Goal: Transaction & Acquisition: Purchase product/service

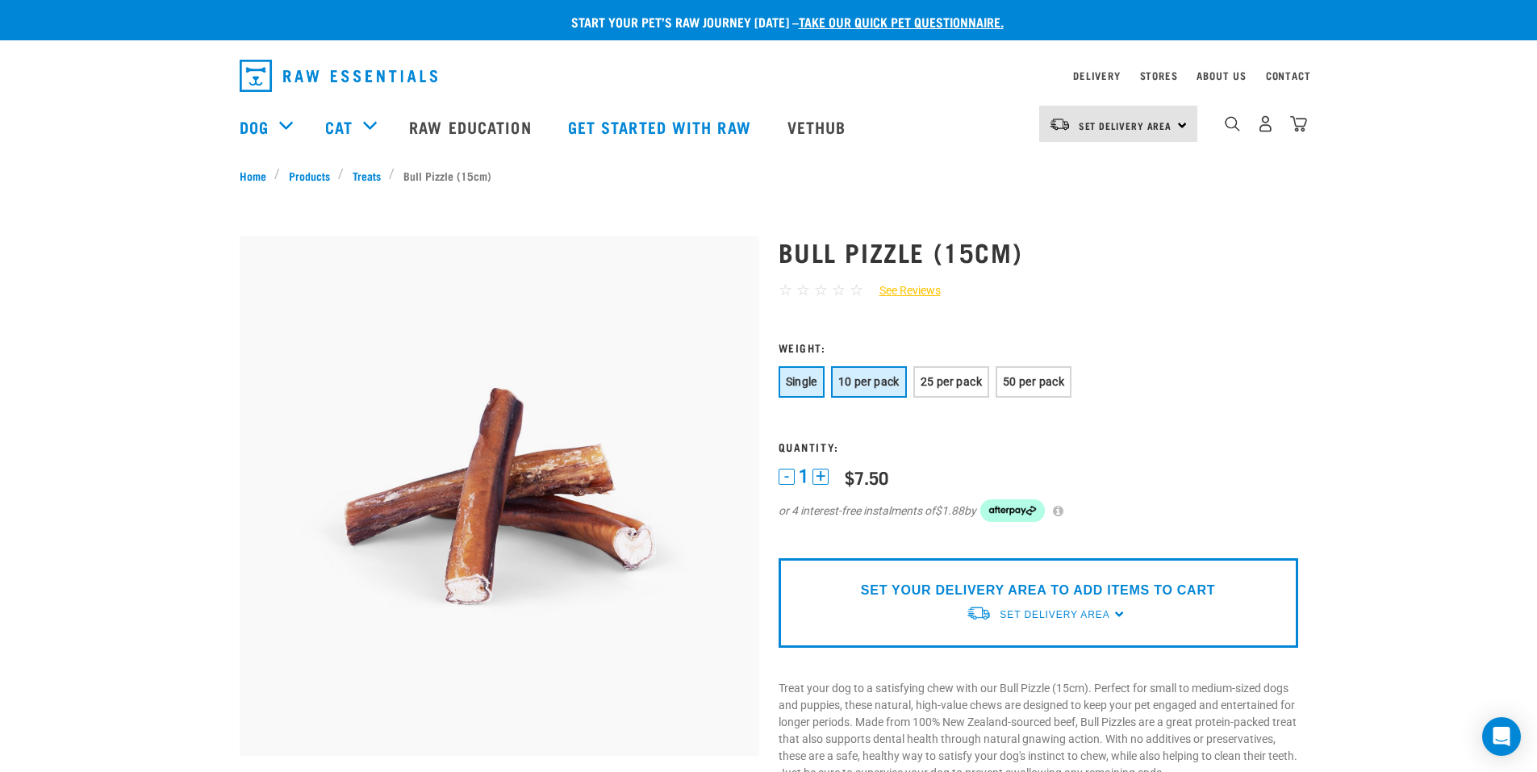
click at [866, 382] on span "10 per pack" at bounding box center [868, 381] width 61 height 13
click at [804, 386] on span "Single" at bounding box center [801, 381] width 31 height 13
click at [878, 384] on span "10 per pack" at bounding box center [868, 381] width 61 height 13
click at [951, 385] on span "25 per pack" at bounding box center [951, 381] width 61 height 13
click at [871, 381] on span "10 per pack" at bounding box center [868, 381] width 61 height 13
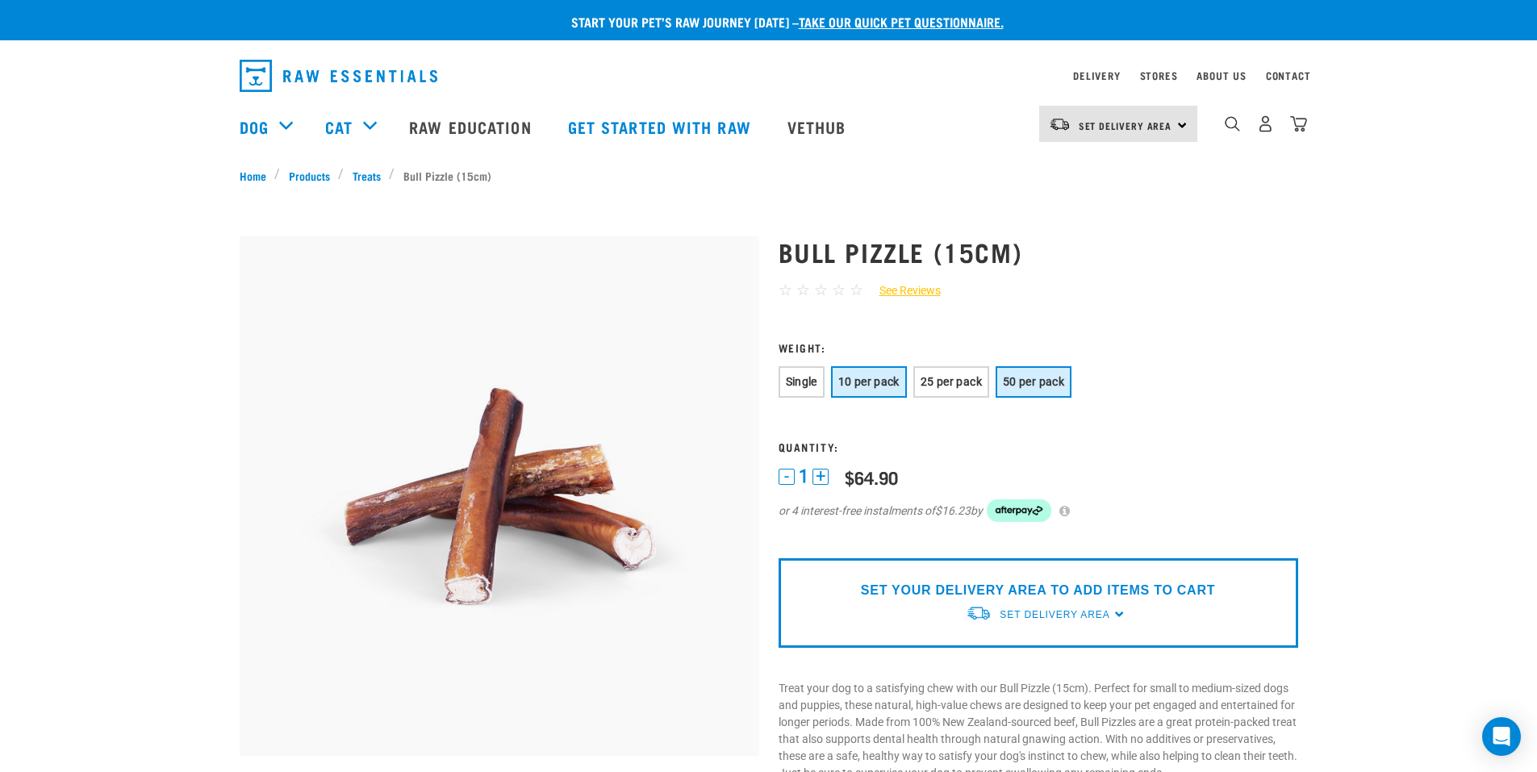
click at [1044, 381] on span "50 per pack" at bounding box center [1033, 381] width 61 height 13
click at [967, 375] on span "25 per pack" at bounding box center [951, 381] width 61 height 13
click at [884, 381] on span "10 per pack" at bounding box center [868, 381] width 61 height 13
click at [956, 378] on span "25 per pack" at bounding box center [951, 381] width 61 height 13
click at [254, 178] on link "Home" at bounding box center [257, 175] width 35 height 17
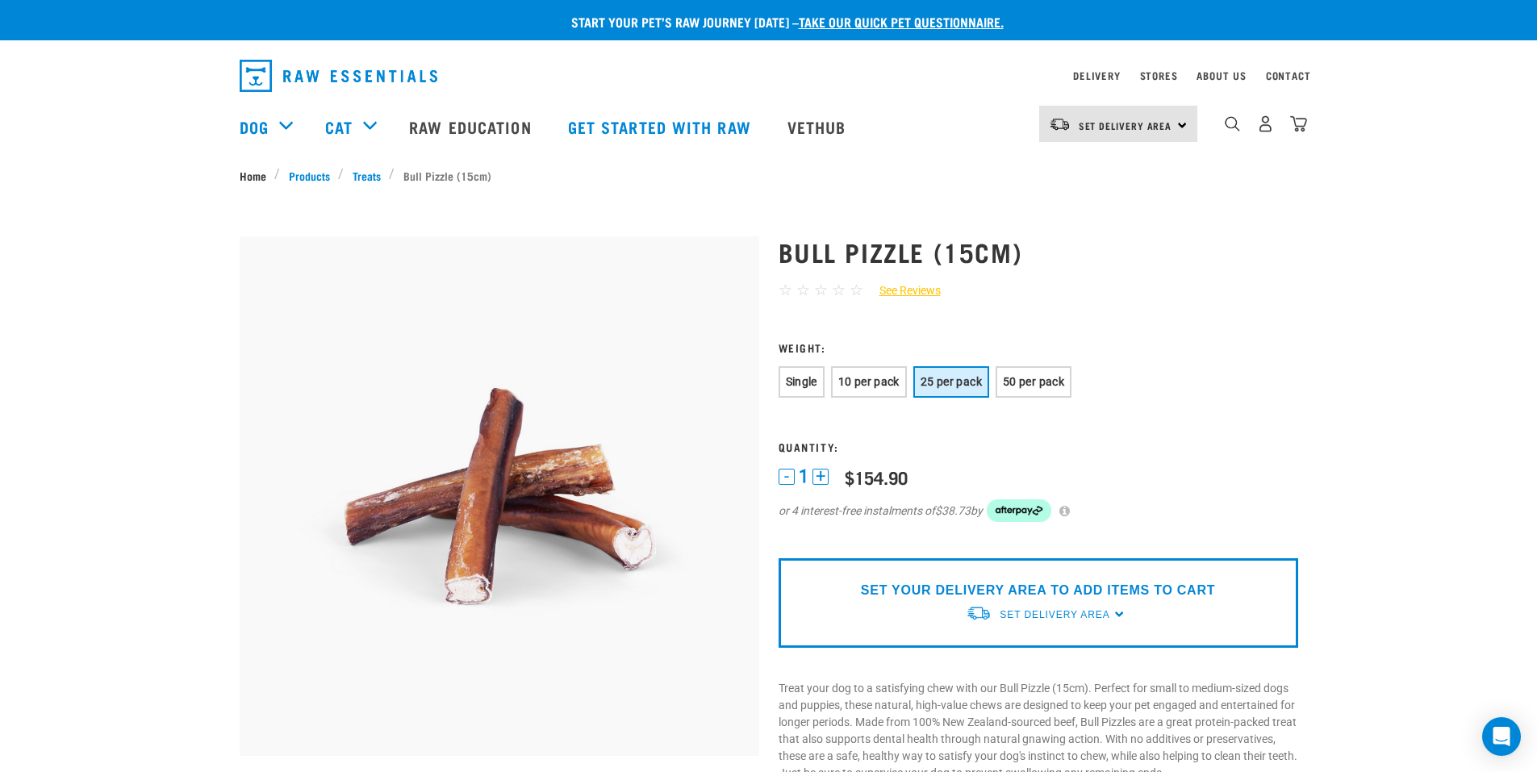
click at [255, 172] on link "Home" at bounding box center [257, 175] width 35 height 17
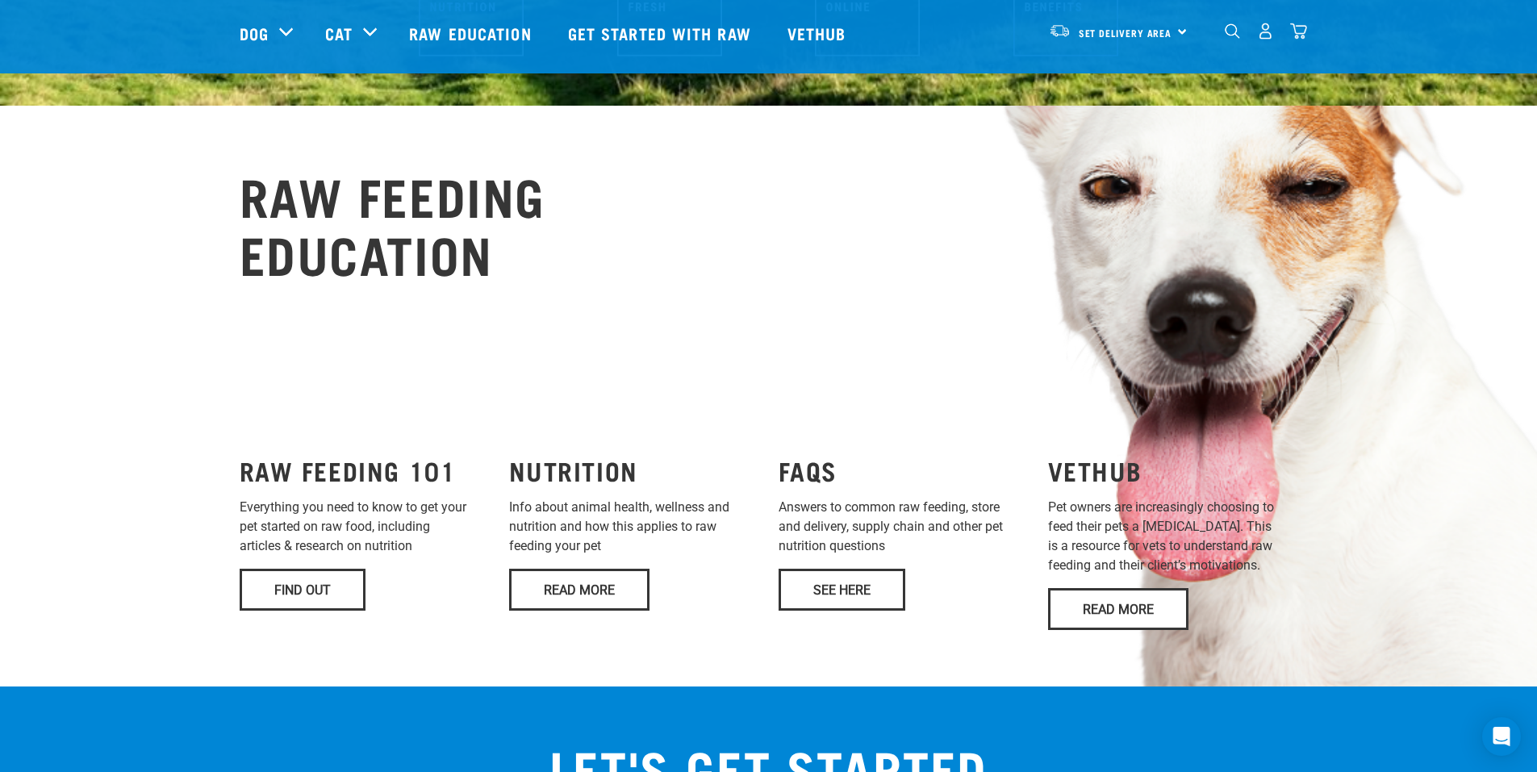
scroll to position [565, 0]
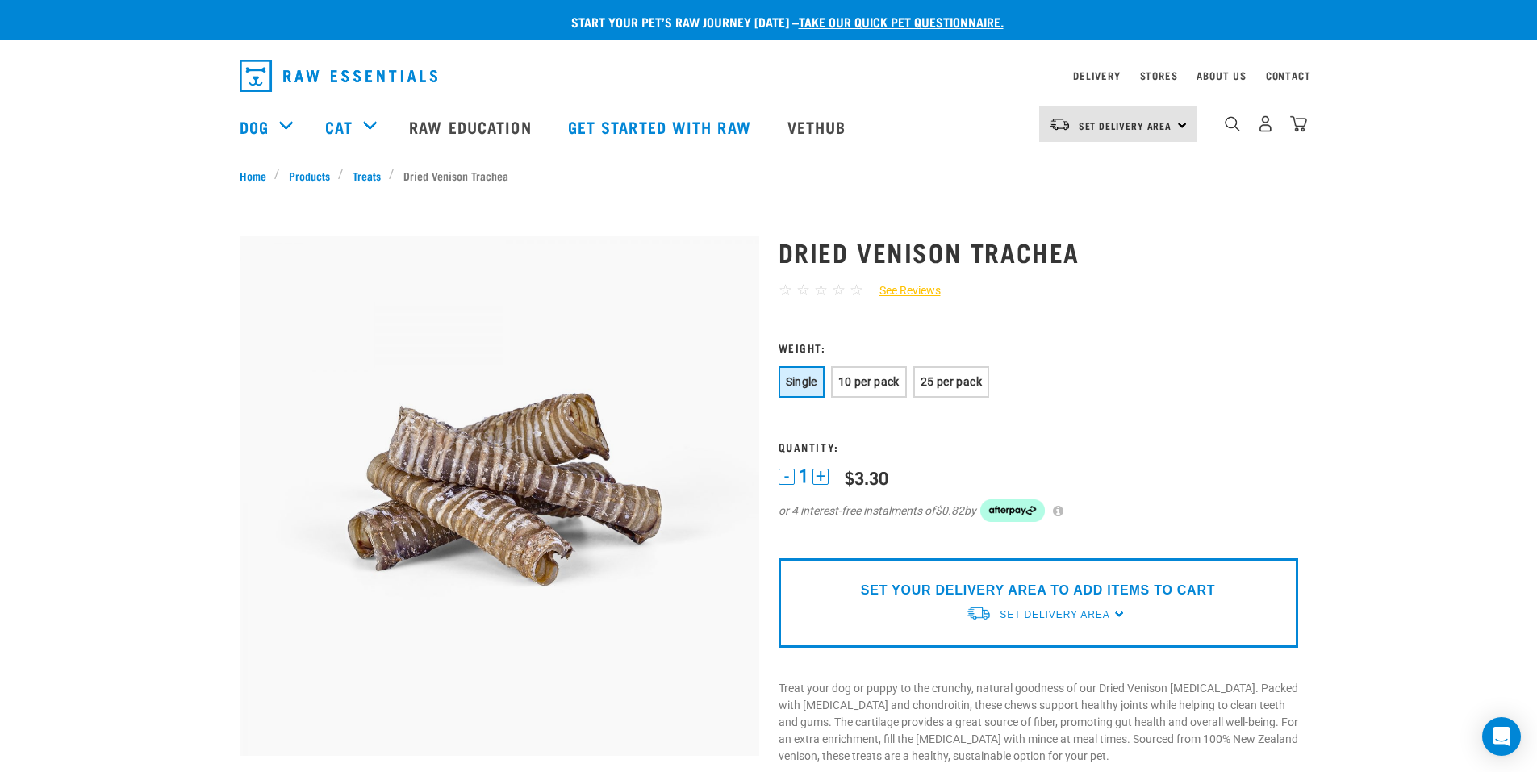
click at [786, 387] on span "Single" at bounding box center [801, 381] width 31 height 13
click at [789, 384] on span "Single" at bounding box center [801, 381] width 31 height 13
click at [799, 378] on span "Single" at bounding box center [801, 381] width 31 height 13
click at [871, 378] on span "10 per pack" at bounding box center [868, 381] width 61 height 13
click at [958, 376] on span "25 per pack" at bounding box center [951, 381] width 61 height 13
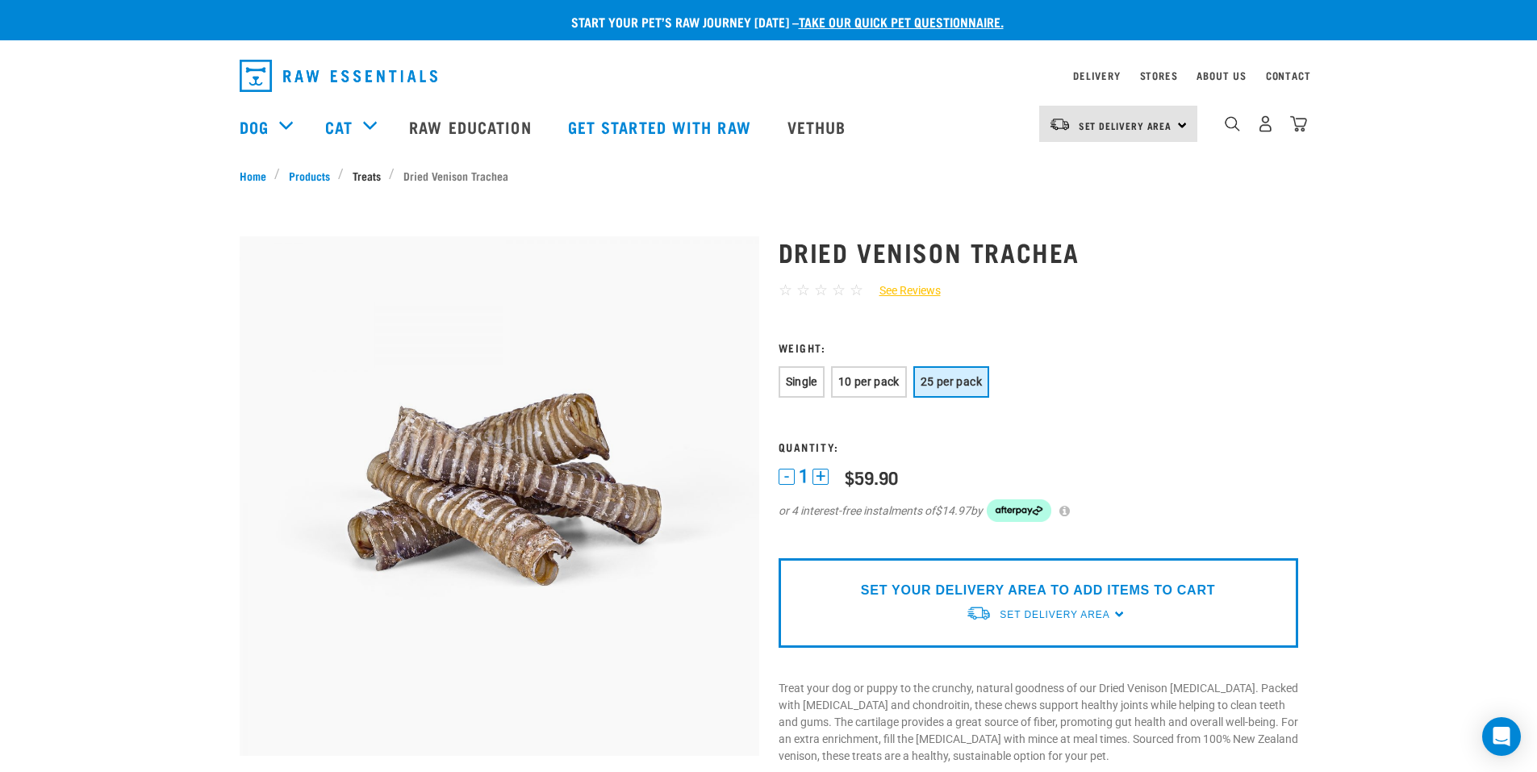
click at [356, 177] on link "Treats" at bounding box center [366, 175] width 45 height 17
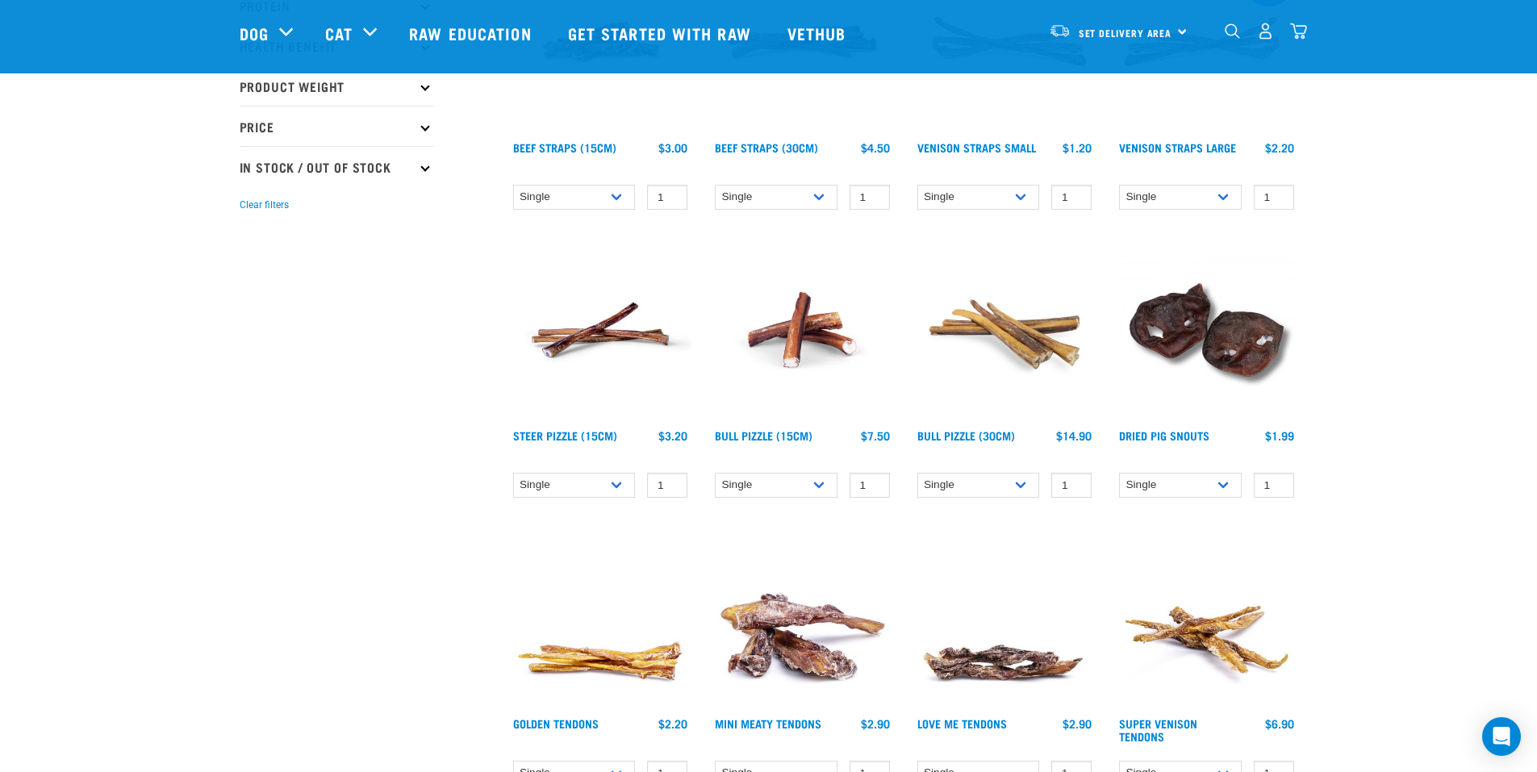
scroll to position [403, 0]
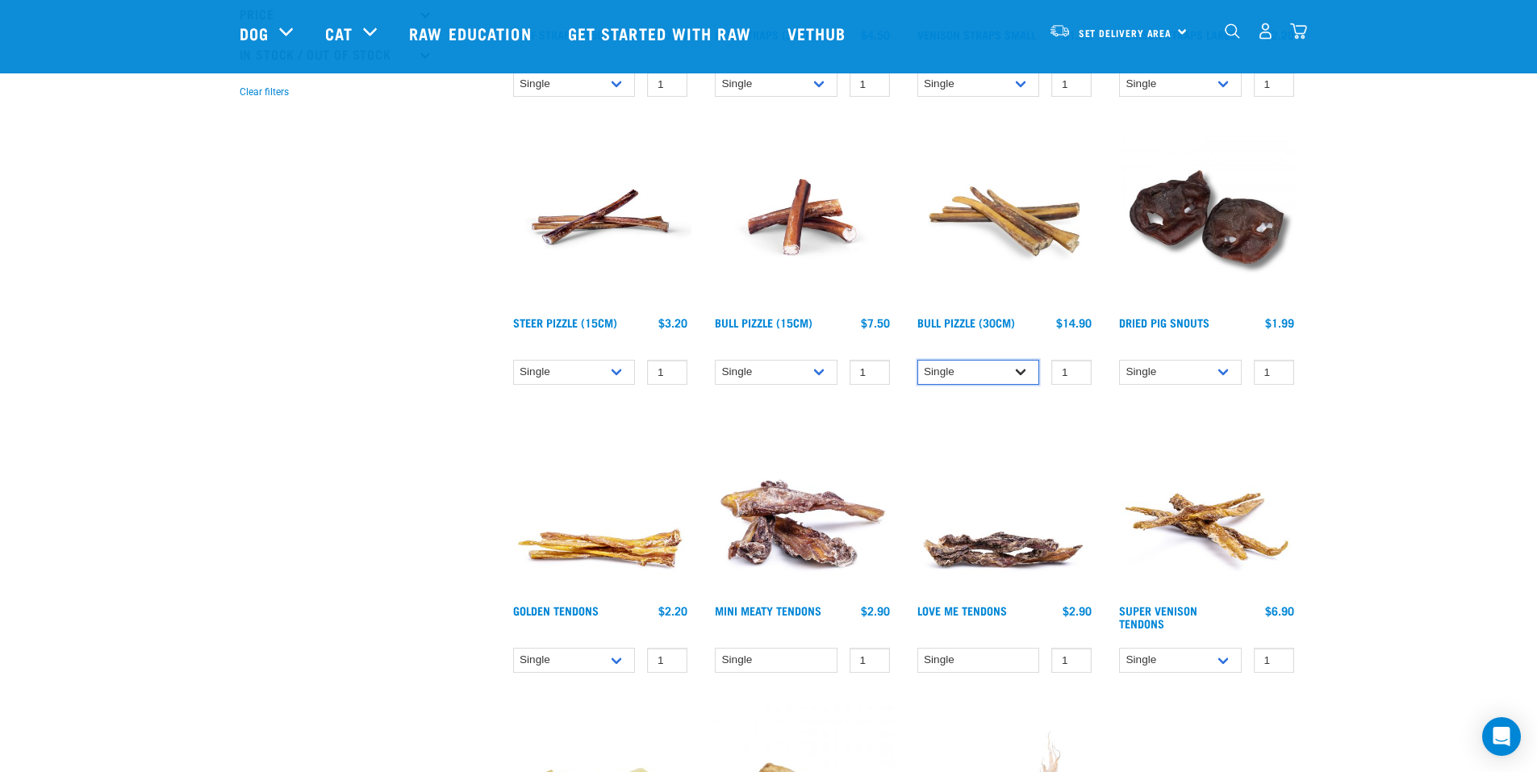
click at [1025, 368] on select "Single 10 per pack 25 per pack" at bounding box center [978, 372] width 123 height 25
click at [917, 360] on select "Single 10 per pack 25 per pack" at bounding box center [978, 372] width 123 height 25
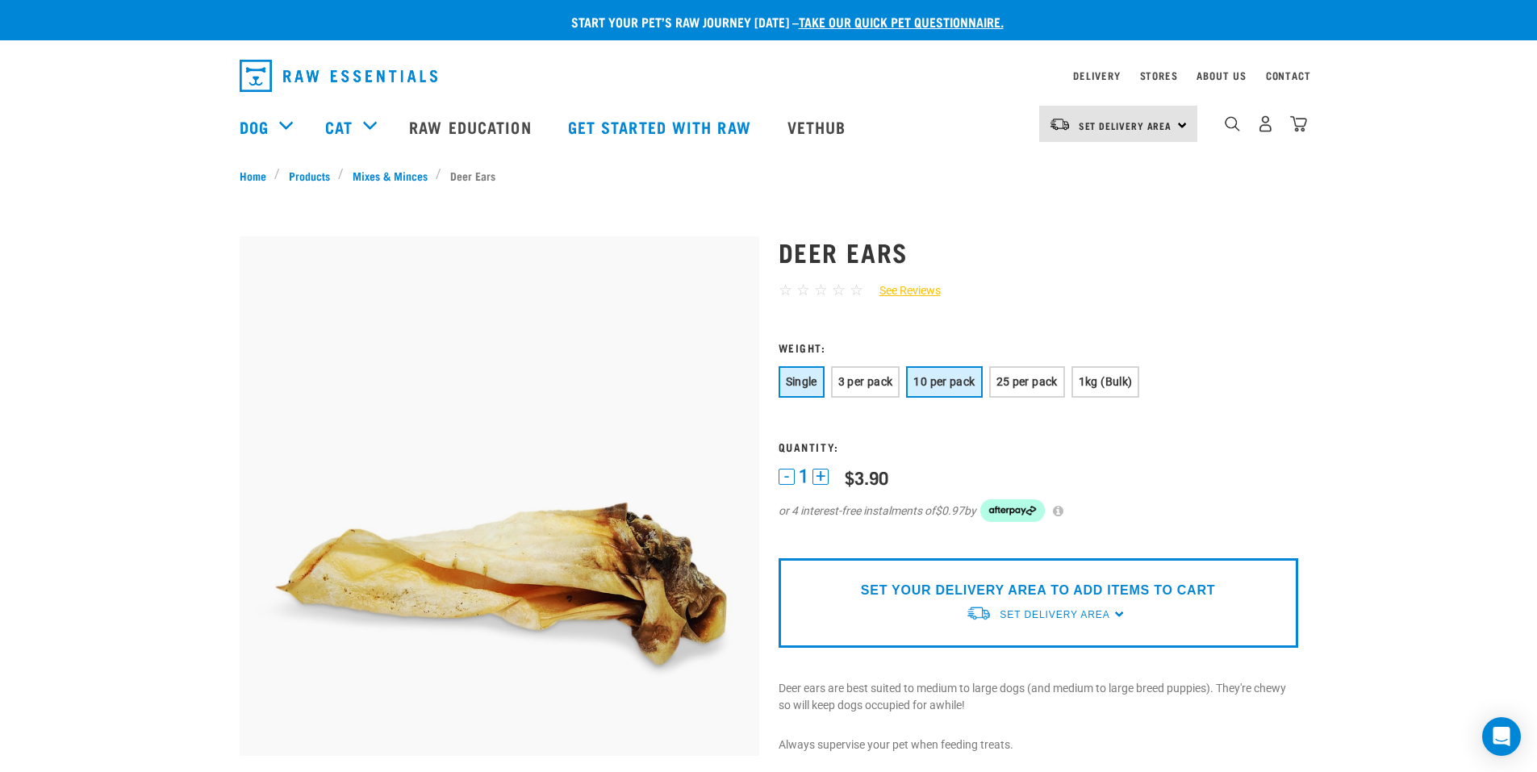
click at [953, 382] on span "10 per pack" at bounding box center [943, 381] width 61 height 13
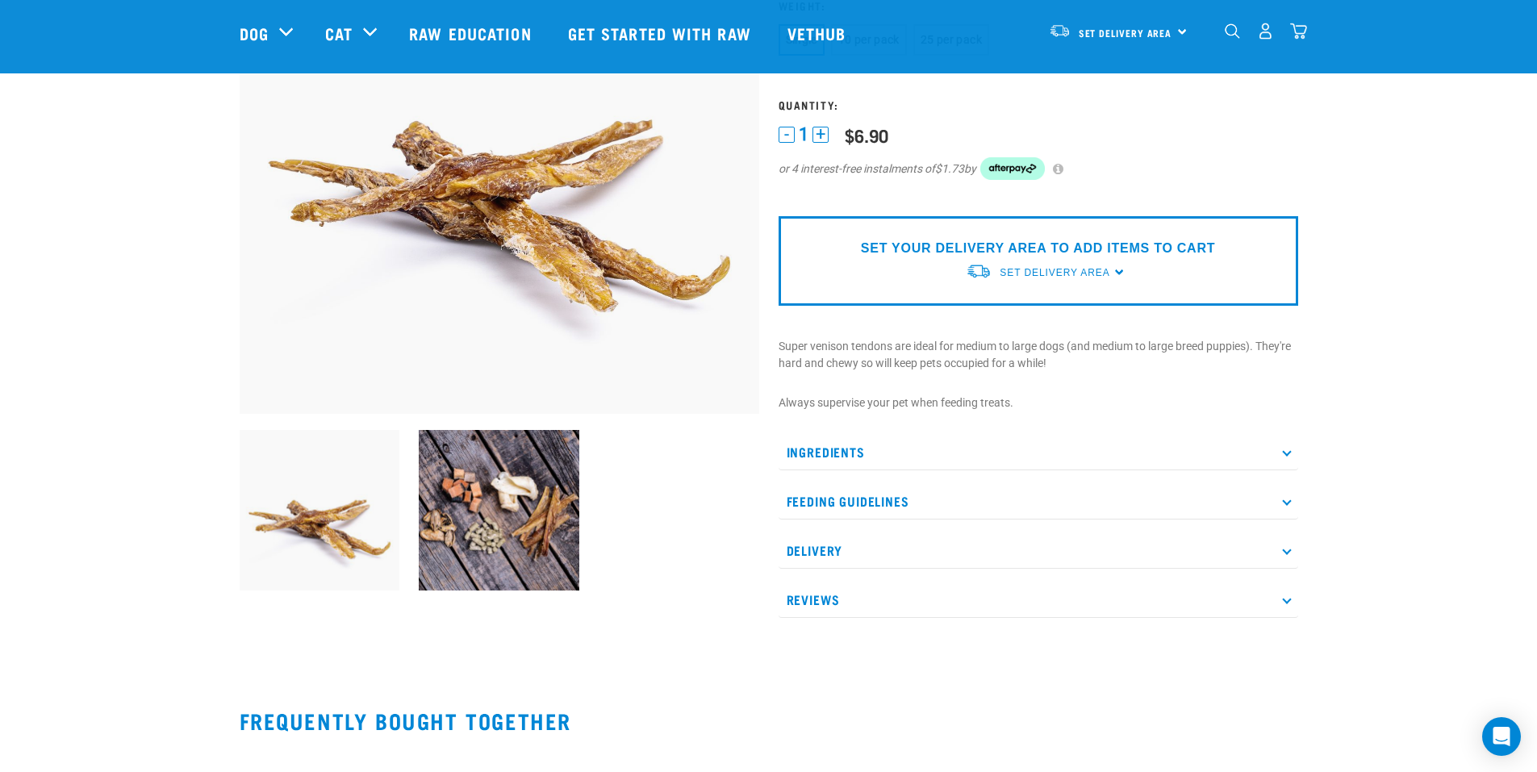
scroll to position [242, 0]
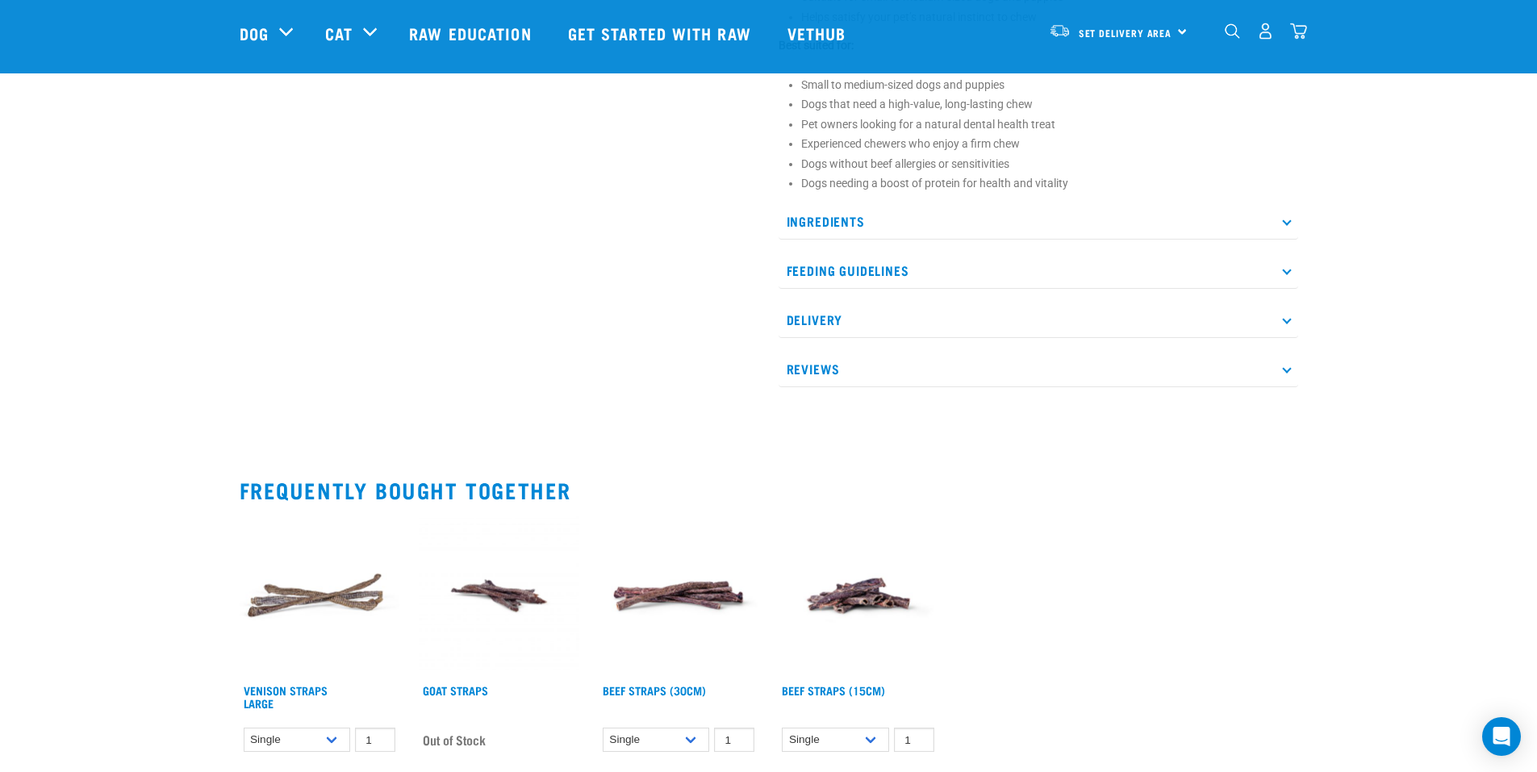
scroll to position [887, 0]
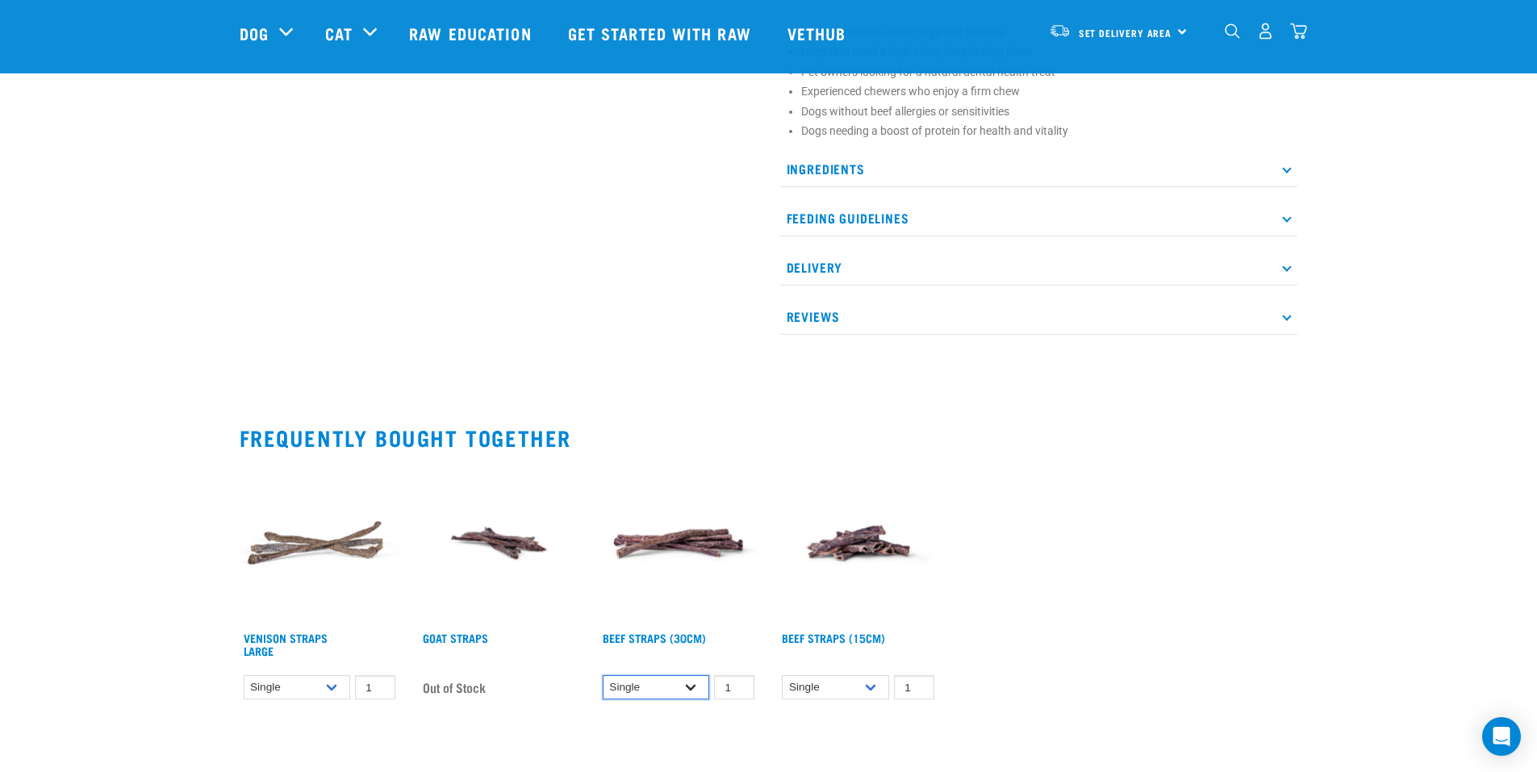
click at [689, 683] on select "Single 6 per pack 25 per pack" at bounding box center [656, 687] width 106 height 25
select select "15446"
click at [603, 675] on select "Single 6 per pack 25 per pack" at bounding box center [656, 687] width 106 height 25
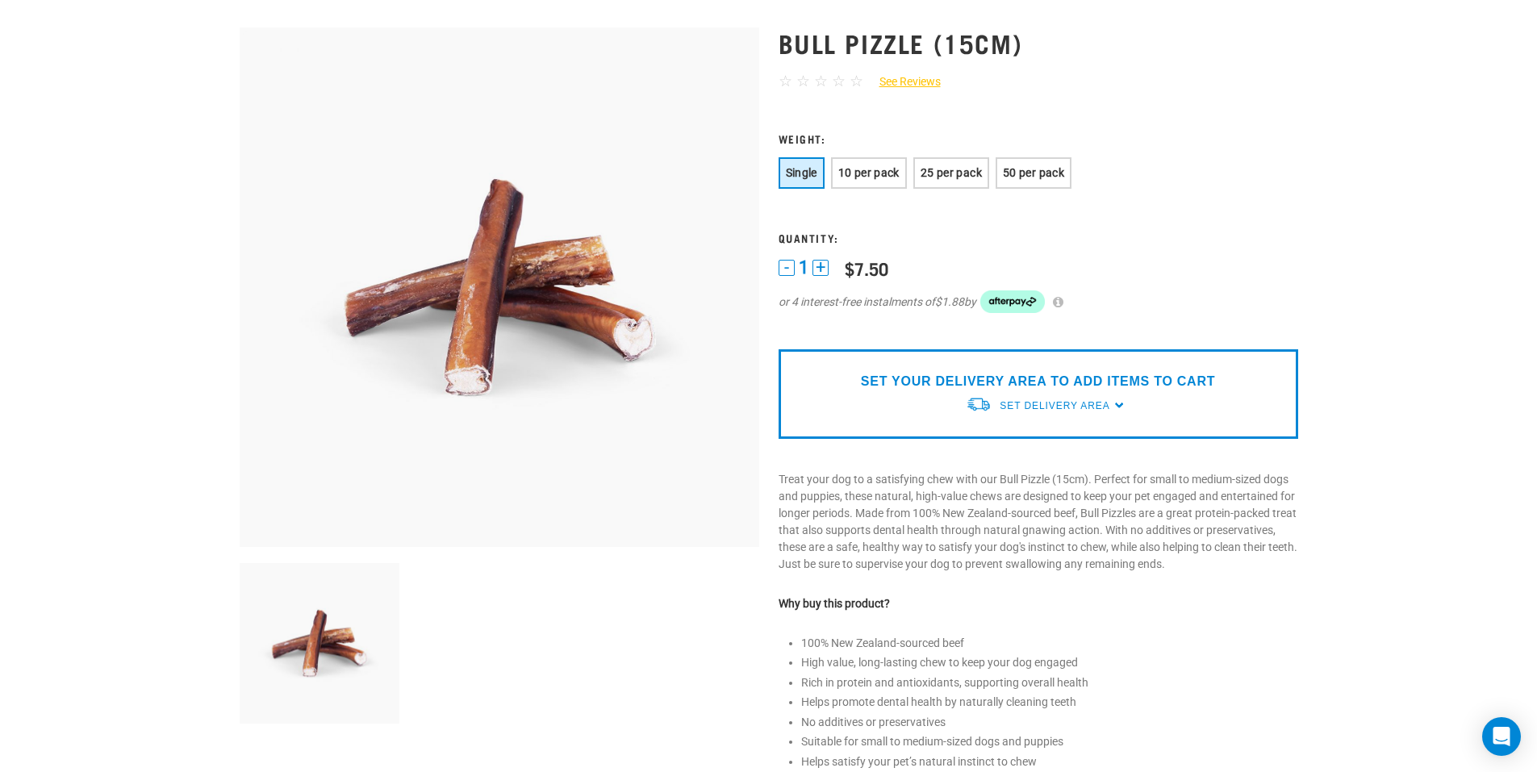
scroll to position [0, 0]
